Goal: Transaction & Acquisition: Purchase product/service

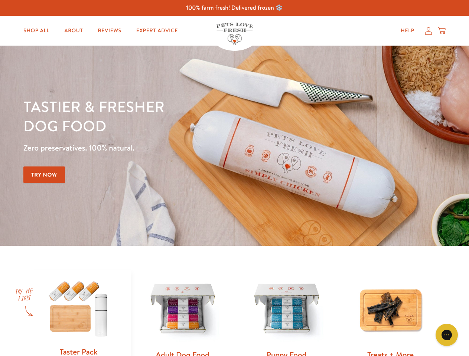
click at [234, 178] on div "Tastier & fresher dog food Zero preservatives. 100% natural. Try Now" at bounding box center [163, 146] width 281 height 98
click at [447, 335] on icon "Gorgias live chat" at bounding box center [446, 334] width 7 height 7
